Goal: Transaction & Acquisition: Purchase product/service

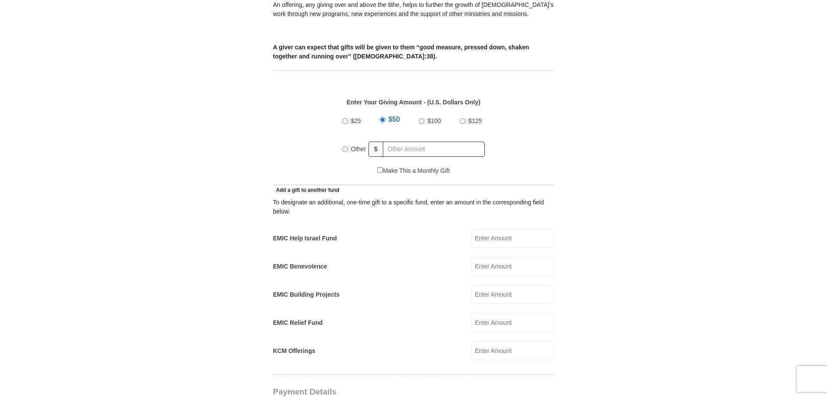
scroll to position [346, 0]
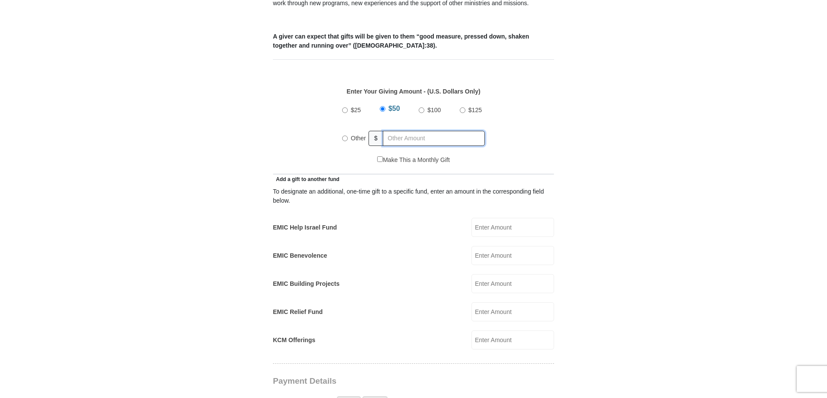
radio input "true"
click at [408, 131] on input "text" at bounding box center [435, 138] width 99 height 15
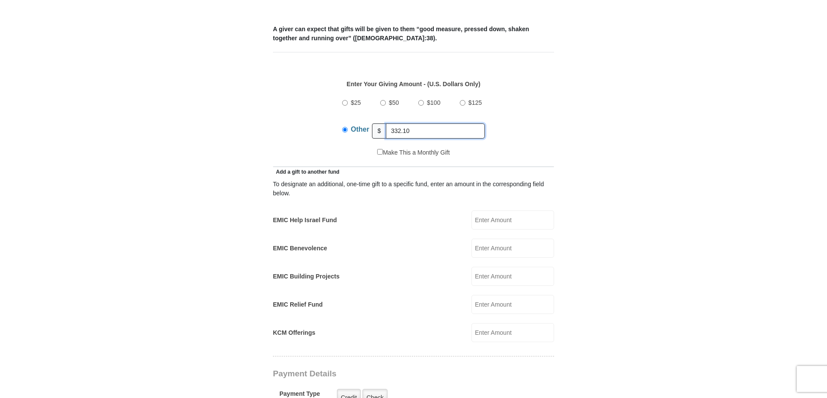
scroll to position [519, 0]
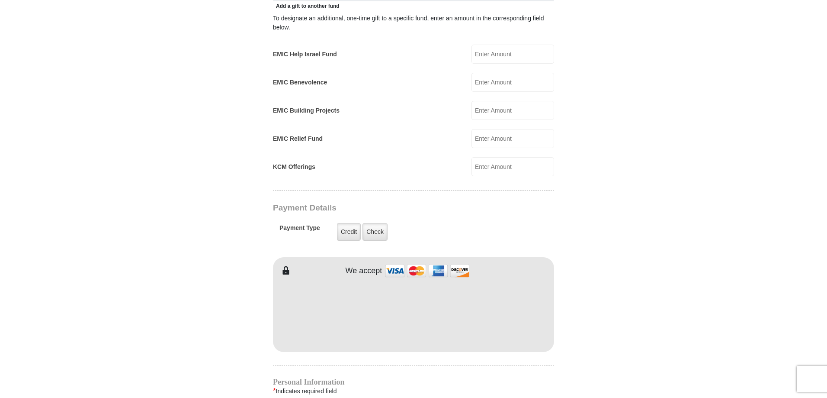
type input "332.10"
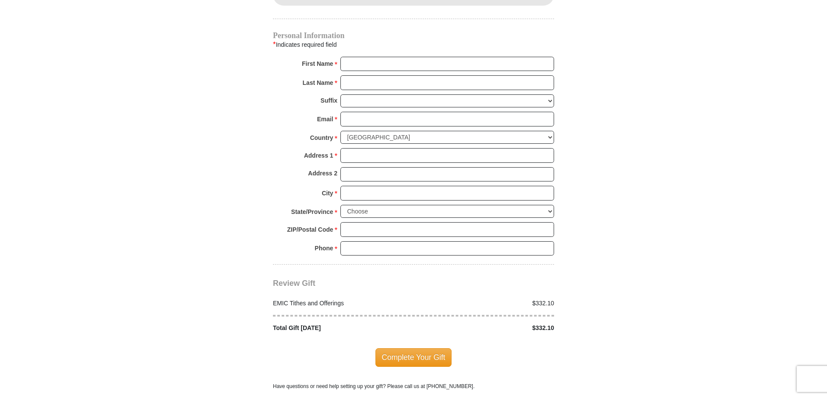
scroll to position [692, 0]
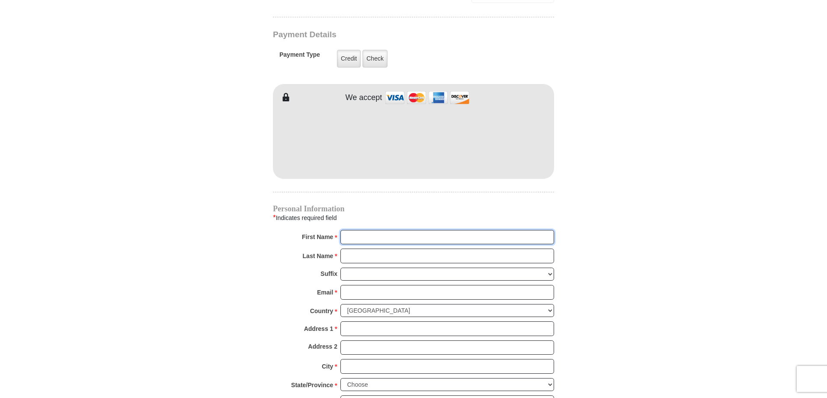
click at [350, 230] on input "First Name *" at bounding box center [448, 237] width 214 height 15
type input "[PERSON_NAME]"
click at [387, 248] on input "Last Name *" at bounding box center [448, 255] width 214 height 15
type input "[PERSON_NAME]"
click at [374, 285] on input "Email *" at bounding box center [448, 292] width 214 height 15
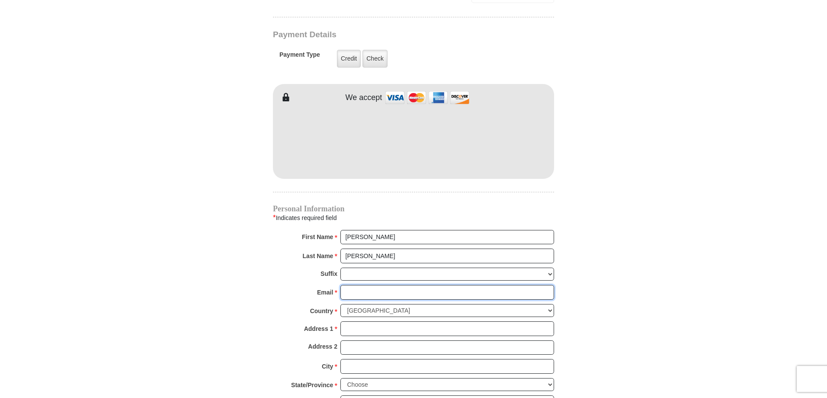
type input "[EMAIL_ADDRESS][DOMAIN_NAME]"
type input "[STREET_ADDRESS]"
type input "[PERSON_NAME]"
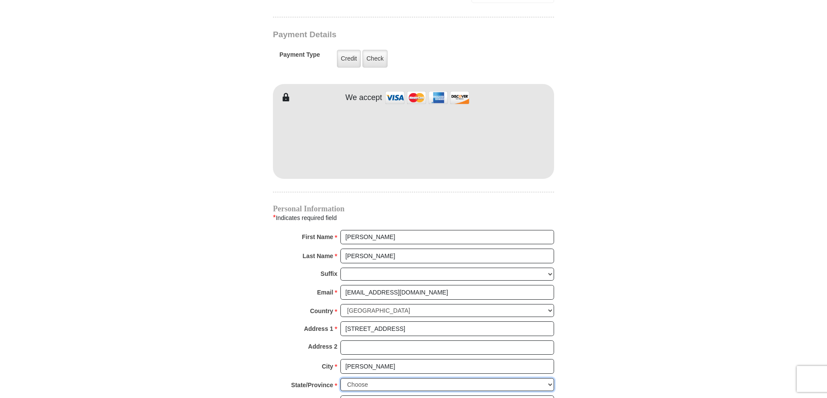
select select "MA"
type input "01516"
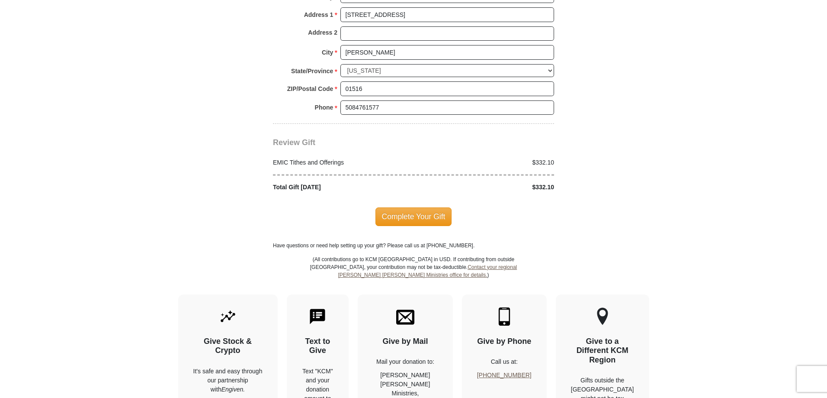
scroll to position [1038, 0]
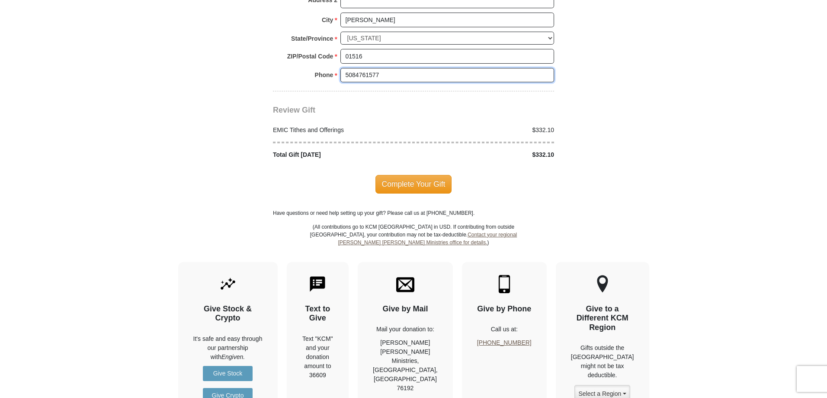
click at [396, 68] on input "5084761577" at bounding box center [448, 75] width 214 height 15
type input "7744820491"
click at [410, 175] on span "Complete Your Gift" at bounding box center [414, 184] width 77 height 18
